Goal: Find specific page/section: Locate item on page

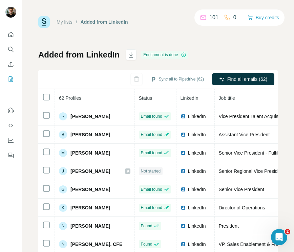
scroll to position [0, 62]
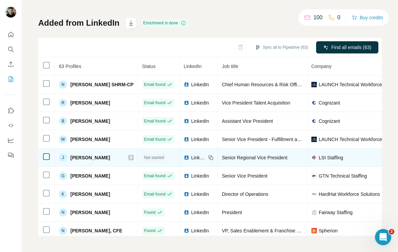
click at [147, 156] on span "Not started" at bounding box center [154, 158] width 20 height 6
click at [83, 158] on span "[PERSON_NAME]" at bounding box center [90, 157] width 40 height 7
click at [131, 156] on td "J Jake Earle" at bounding box center [96, 158] width 83 height 18
click at [70, 159] on div "J Jake Earle" at bounding box center [84, 158] width 51 height 8
click at [240, 153] on td "Senior Regional Vice President" at bounding box center [262, 158] width 89 height 18
